Goal: Transaction & Acquisition: Subscribe to service/newsletter

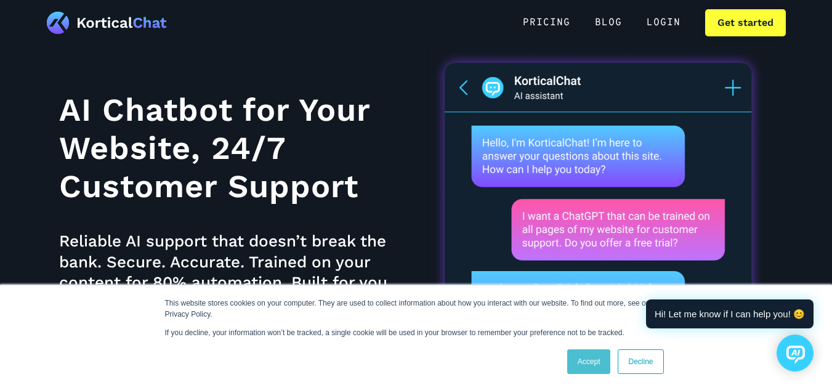
click at [594, 362] on link "Accept" at bounding box center [589, 361] width 44 height 25
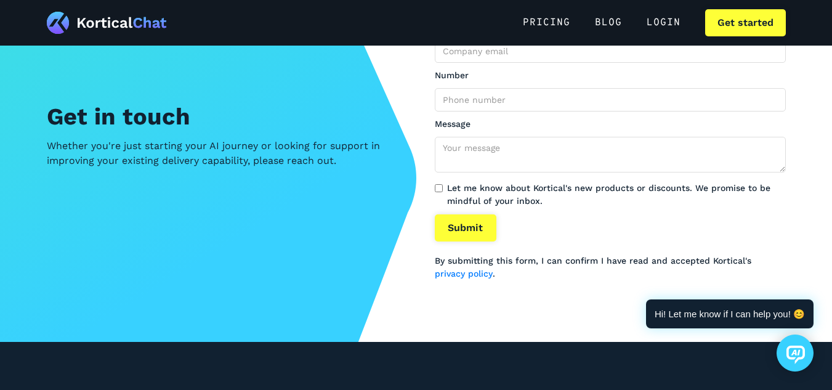
scroll to position [2901, 0]
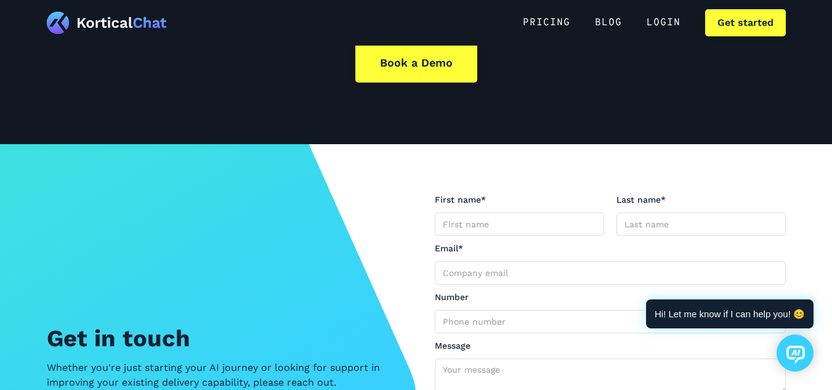
click at [628, 114] on div "AI Agents For Digital Transformation Planning the AI roadmap for your business?…" at bounding box center [416, 3] width 832 height 280
click at [550, 19] on link "Pricing" at bounding box center [547, 22] width 72 height 27
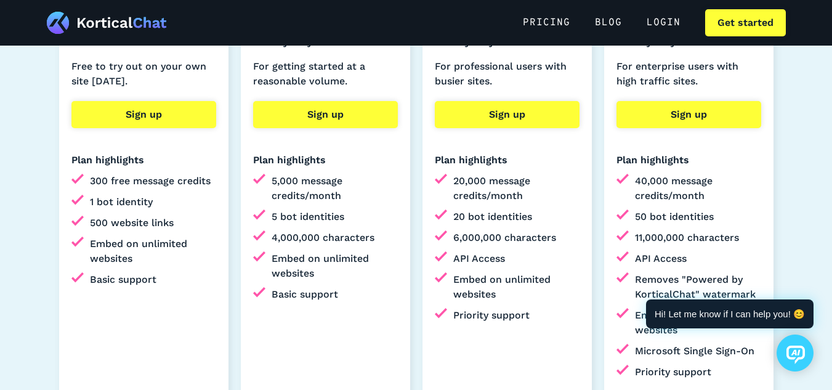
scroll to position [468, 0]
